Goal: Complete application form

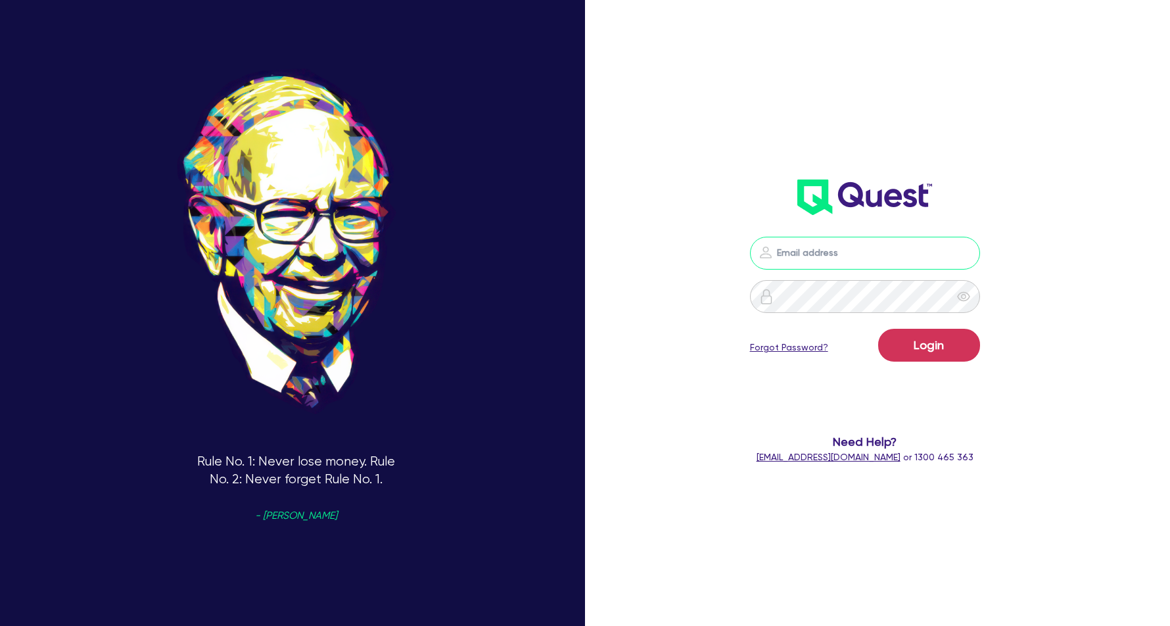
click at [803, 255] on input "email" at bounding box center [865, 253] width 230 height 33
type input "[EMAIL_ADDRESS][DOMAIN_NAME]"
click at [940, 352] on button "Login" at bounding box center [929, 345] width 102 height 33
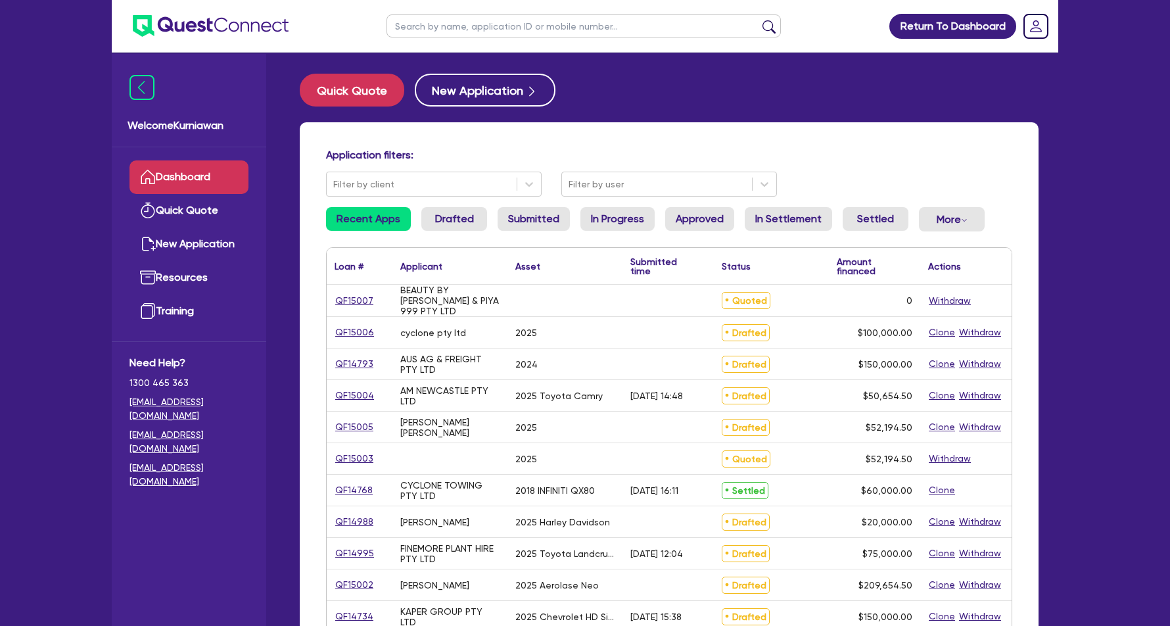
click at [506, 24] on input "text" at bounding box center [584, 25] width 394 height 23
type input "14880"
click at [759, 20] on button "submit" at bounding box center [769, 29] width 21 height 18
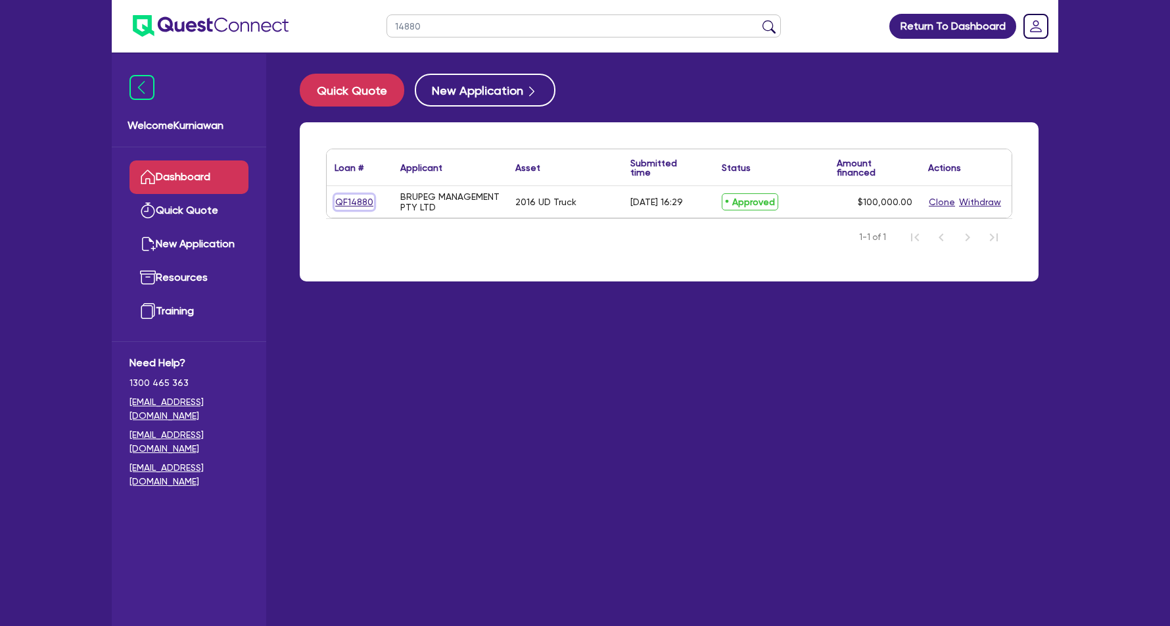
click at [354, 203] on link "QF14880" at bounding box center [354, 202] width 39 height 15
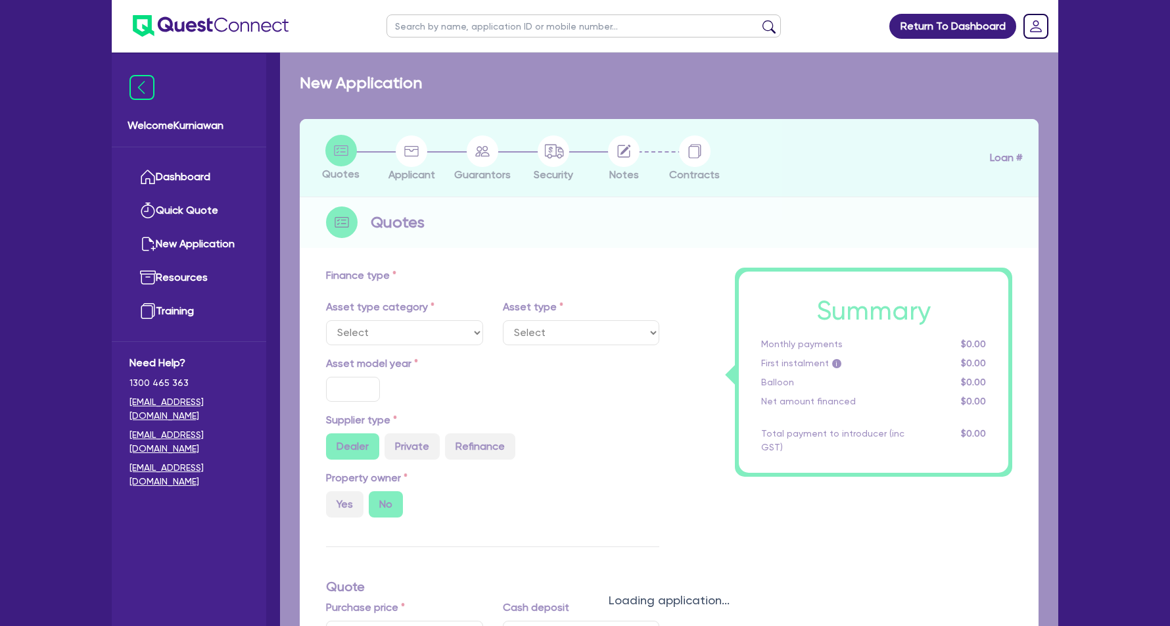
select select "PRIMARY_ASSETS"
type input "2016"
radio input "false"
radio input "true"
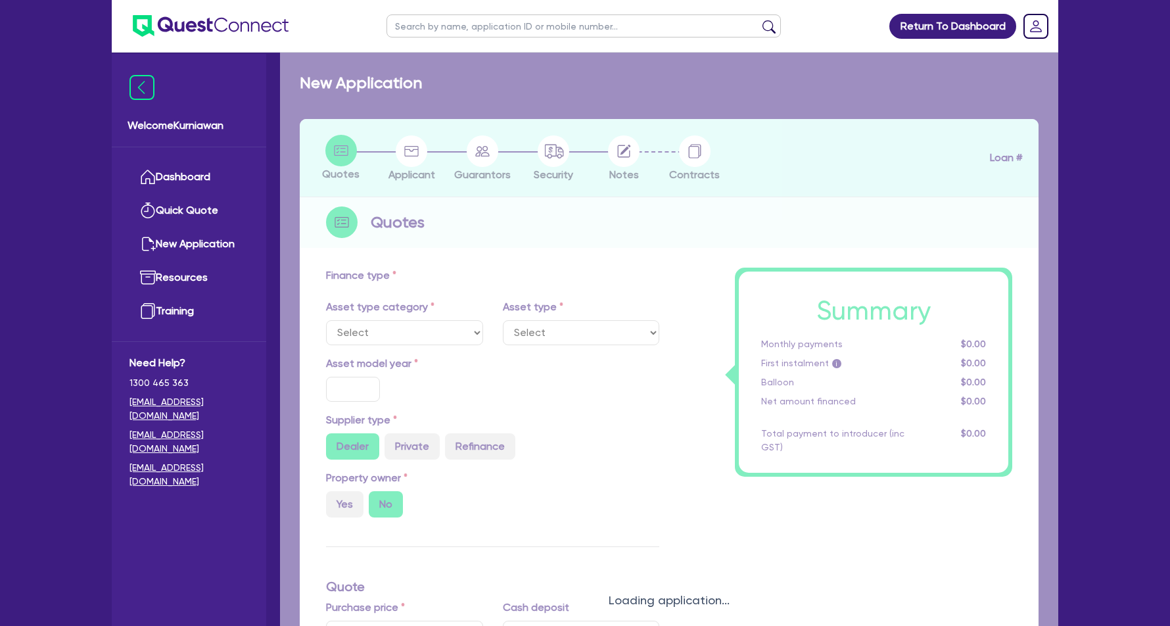
type input "150,000"
type input "50,000"
type input "8"
type input "8,000"
type input "17.95"
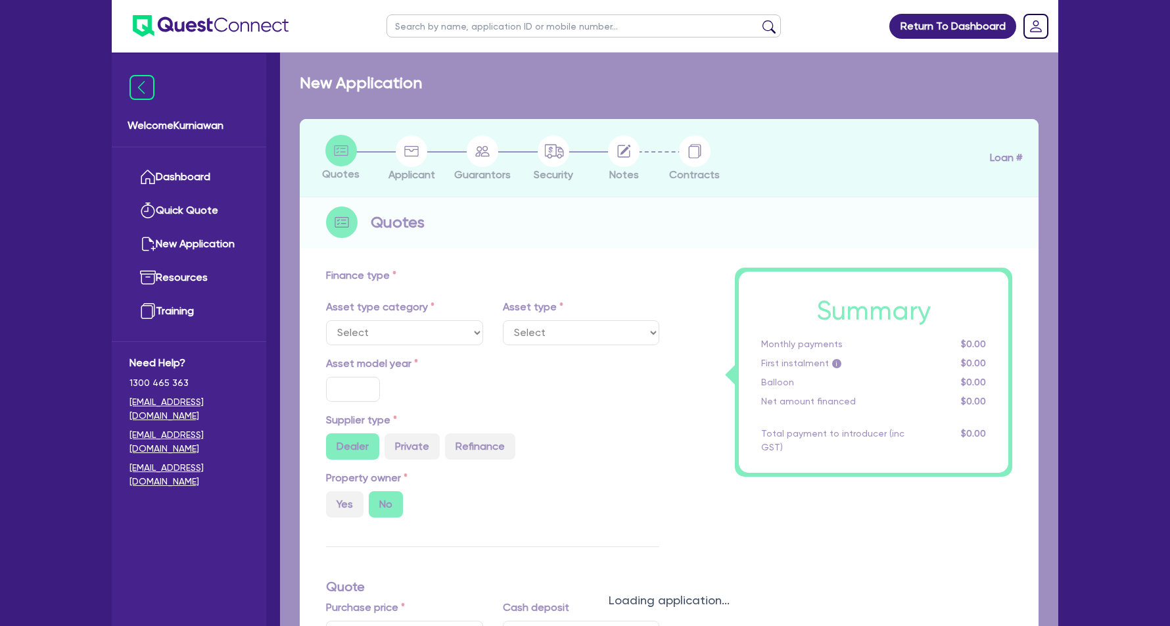
type input "1,200"
select select "HEAVY_TRUCKS"
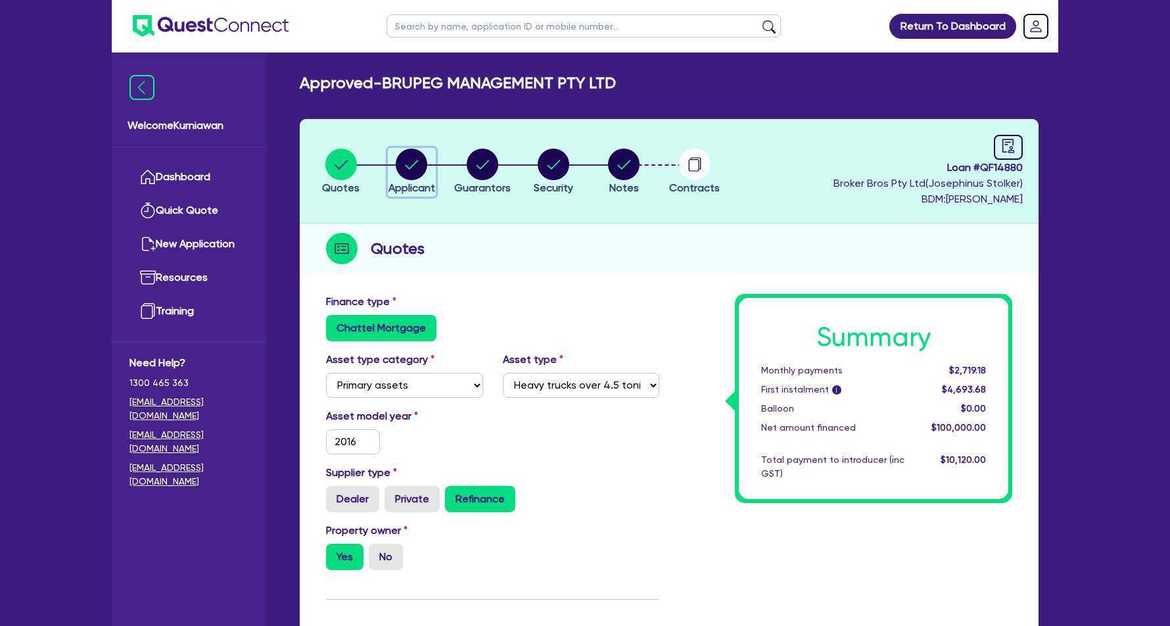
click at [421, 162] on circle "button" at bounding box center [412, 165] width 32 height 32
select select "COMPANY"
select select "ACCOMODATION_FOOD"
select select "HOTELS"
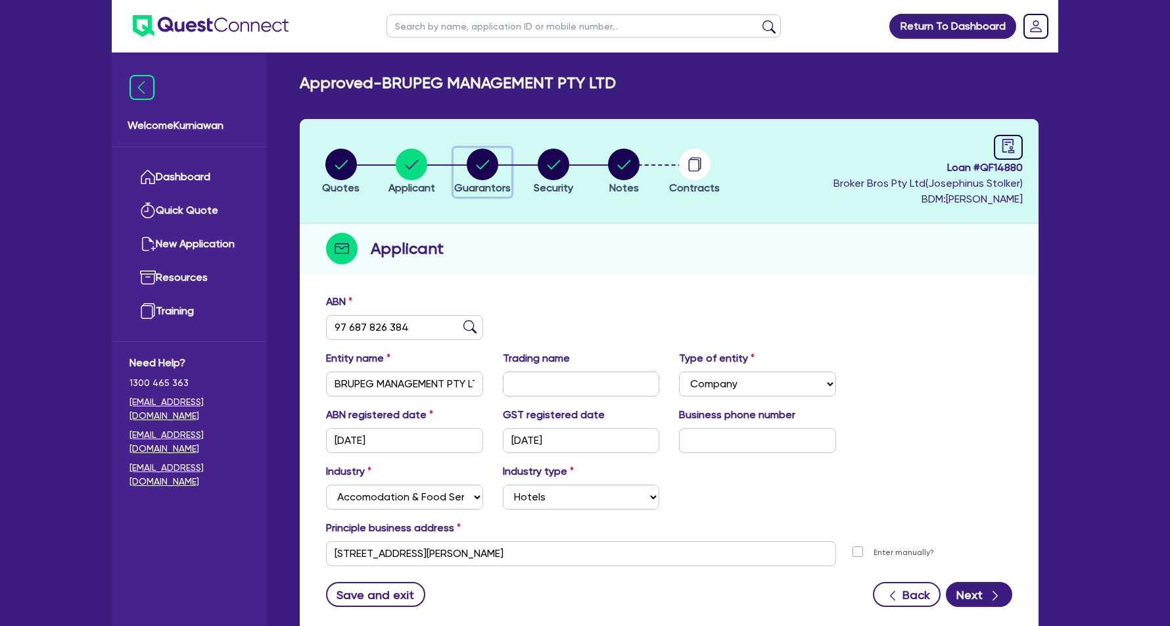
click at [480, 166] on circle "button" at bounding box center [483, 165] width 32 height 32
select select "MR"
select select "[GEOGRAPHIC_DATA]"
select select "MARRIED"
select select "PROPERTY"
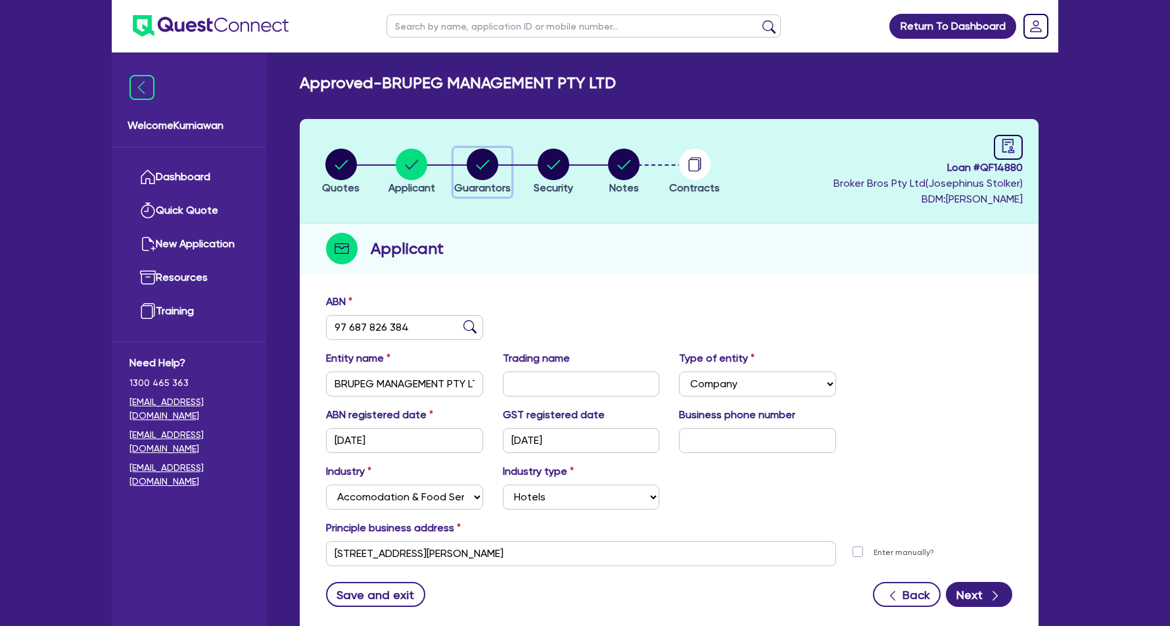
select select "TRUCK"
select select "VEHICLE"
select select "HOUSEHOLD_PERSONAL"
select select "CASH"
select select "VEHICLE"
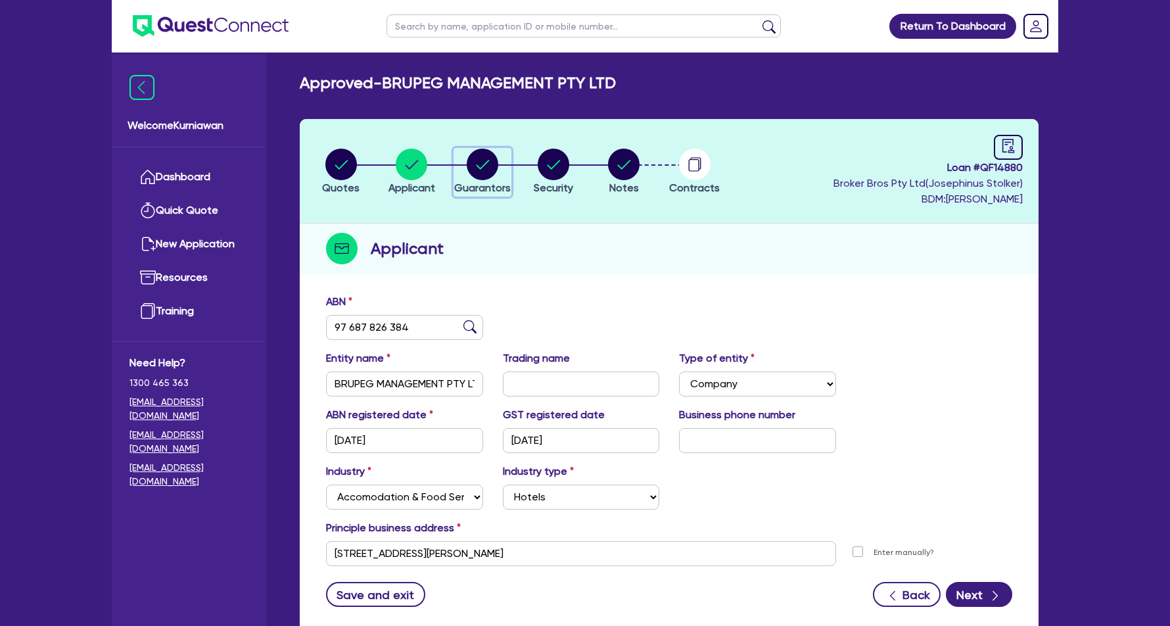
select select "VEHICLE"
select select "OTHER"
select select "TRUCK"
select select "VEHICLE"
select select "TRUCK"
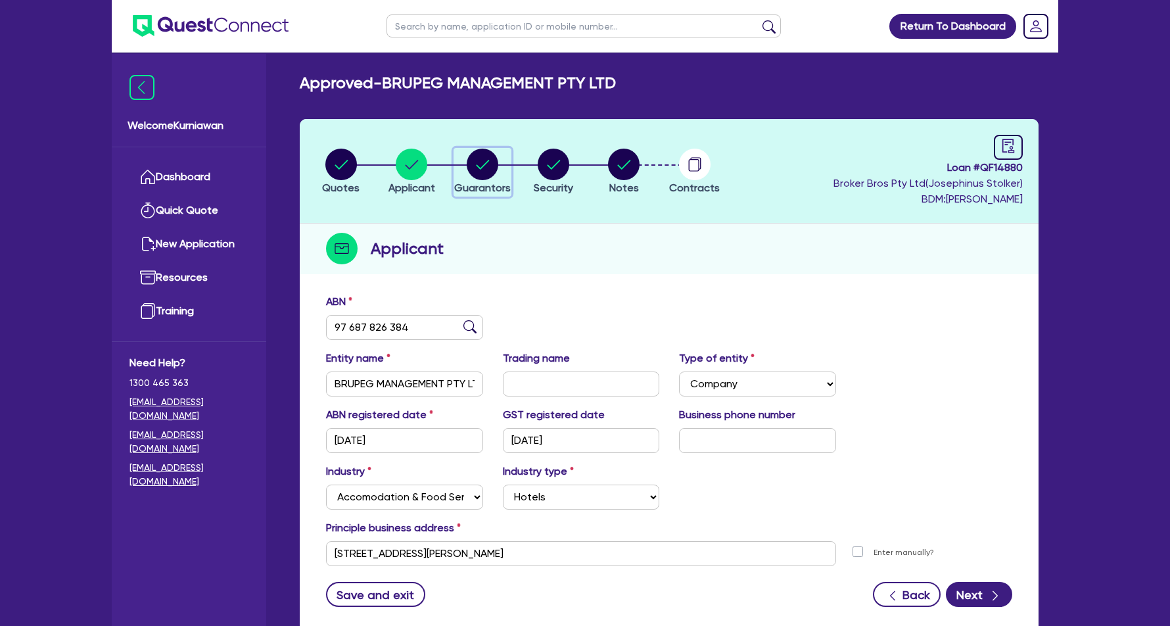
select select "EQUIPMENT"
select select "MORTGAGE"
select select "CREDIT_CARD"
select select "OTHER"
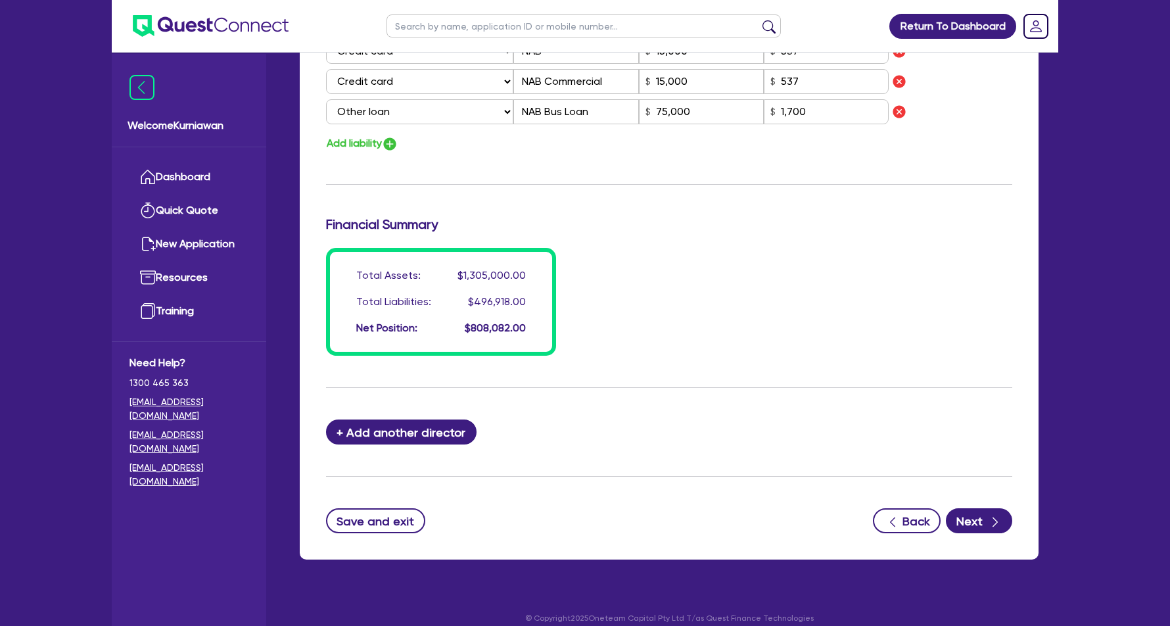
scroll to position [1348, 0]
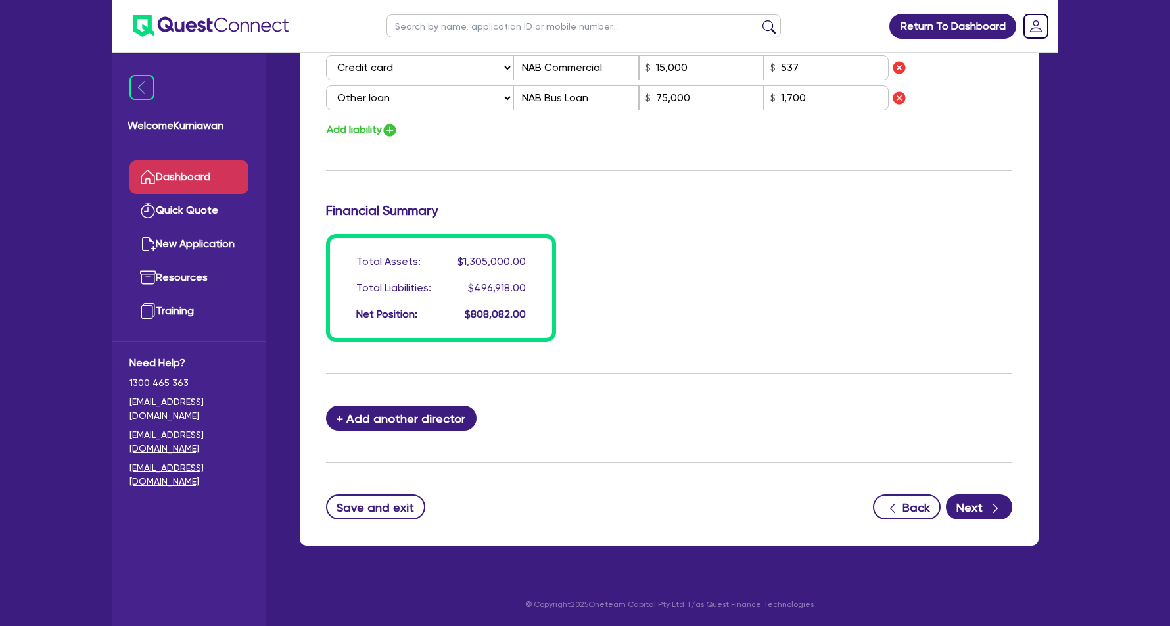
click at [202, 183] on link "Dashboard" at bounding box center [189, 177] width 119 height 34
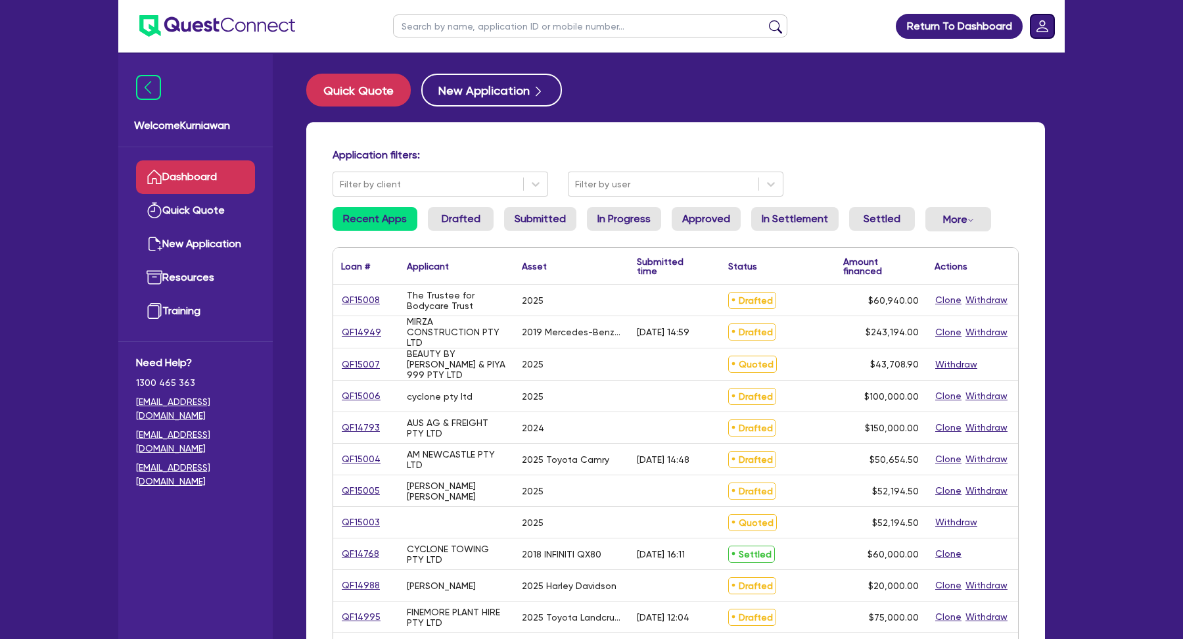
click at [1049, 20] on rect "Dropdown toggle" at bounding box center [1043, 26] width 24 height 24
click at [1001, 85] on link "Logout" at bounding box center [1005, 84] width 99 height 24
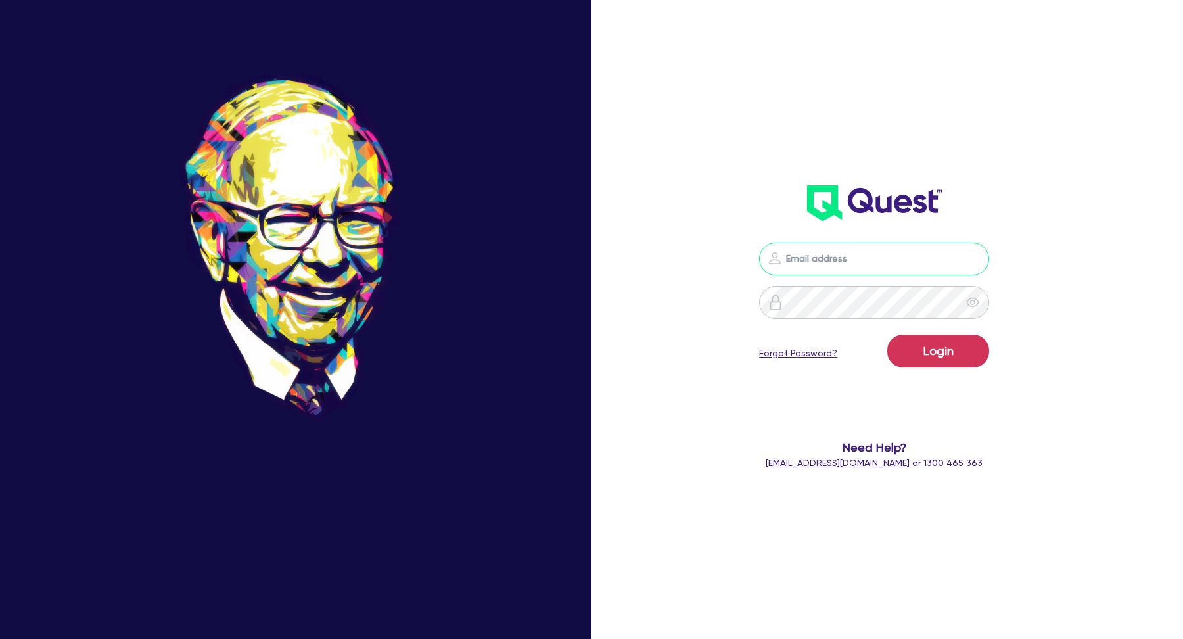
click at [836, 262] on input "email" at bounding box center [874, 259] width 230 height 33
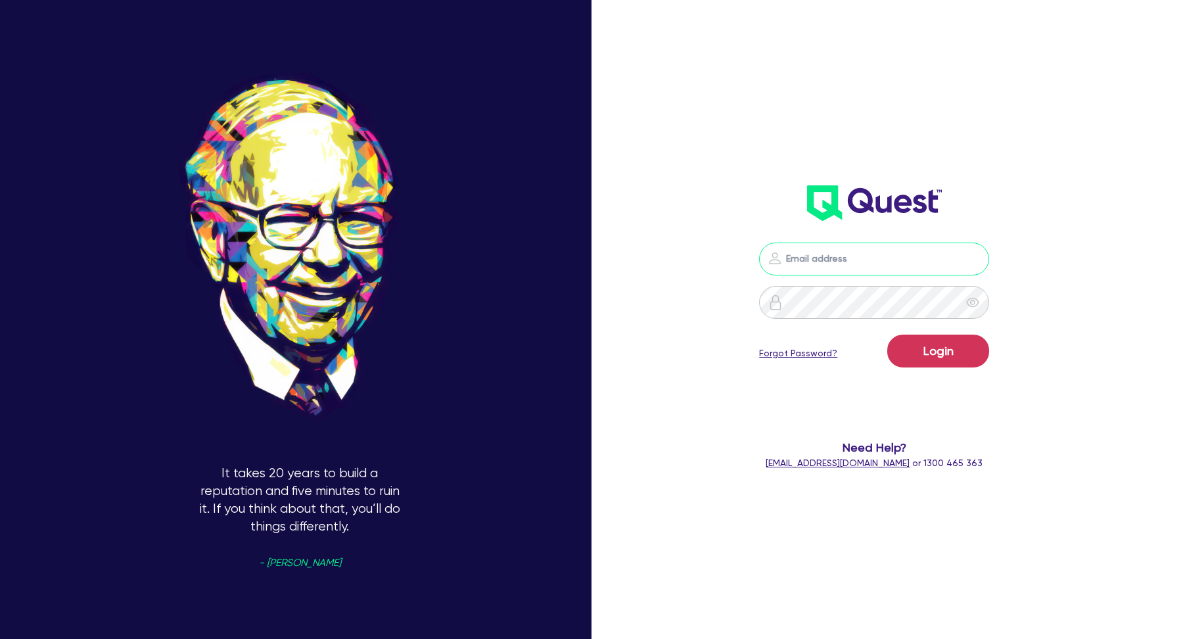
type input "[EMAIL_ADDRESS][DOMAIN_NAME]"
click at [941, 356] on button "Login" at bounding box center [938, 351] width 102 height 33
